Goal: Navigation & Orientation: Find specific page/section

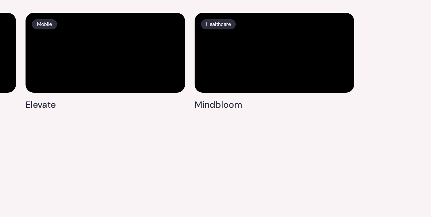
scroll to position [1740, 0]
drag, startPoint x: 176, startPoint y: 100, endPoint x: 362, endPoint y: 120, distance: 186.9
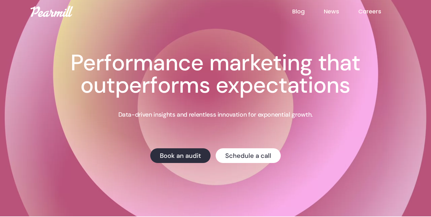
scroll to position [0, 0]
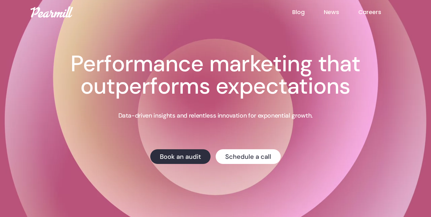
click at [293, 14] on link "Blog" at bounding box center [308, 12] width 32 height 8
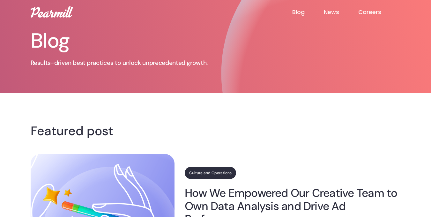
click at [293, 14] on link "Blog" at bounding box center [308, 12] width 32 height 8
click at [330, 8] on link "News" at bounding box center [341, 12] width 34 height 8
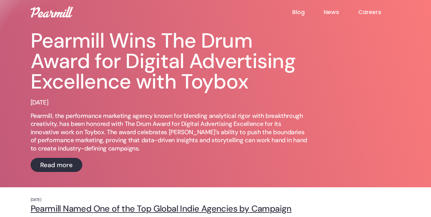
click at [330, 10] on link "News" at bounding box center [341, 12] width 34 height 8
click at [370, 13] on link "Careers" at bounding box center [380, 12] width 42 height 8
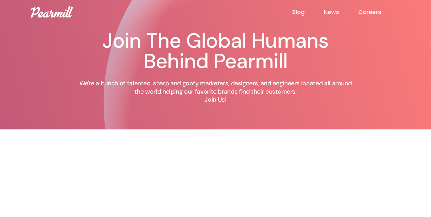
click at [370, 13] on link "Careers" at bounding box center [380, 12] width 42 height 8
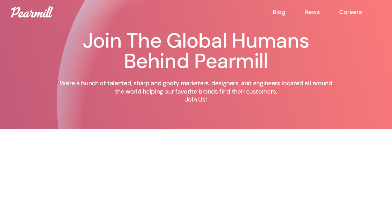
click at [49, 26] on div "Join The Global Humans Behind Pearmill We're a bunch of talented, sharp and goo…" at bounding box center [195, 64] width 383 height 129
